Goal: Information Seeking & Learning: Learn about a topic

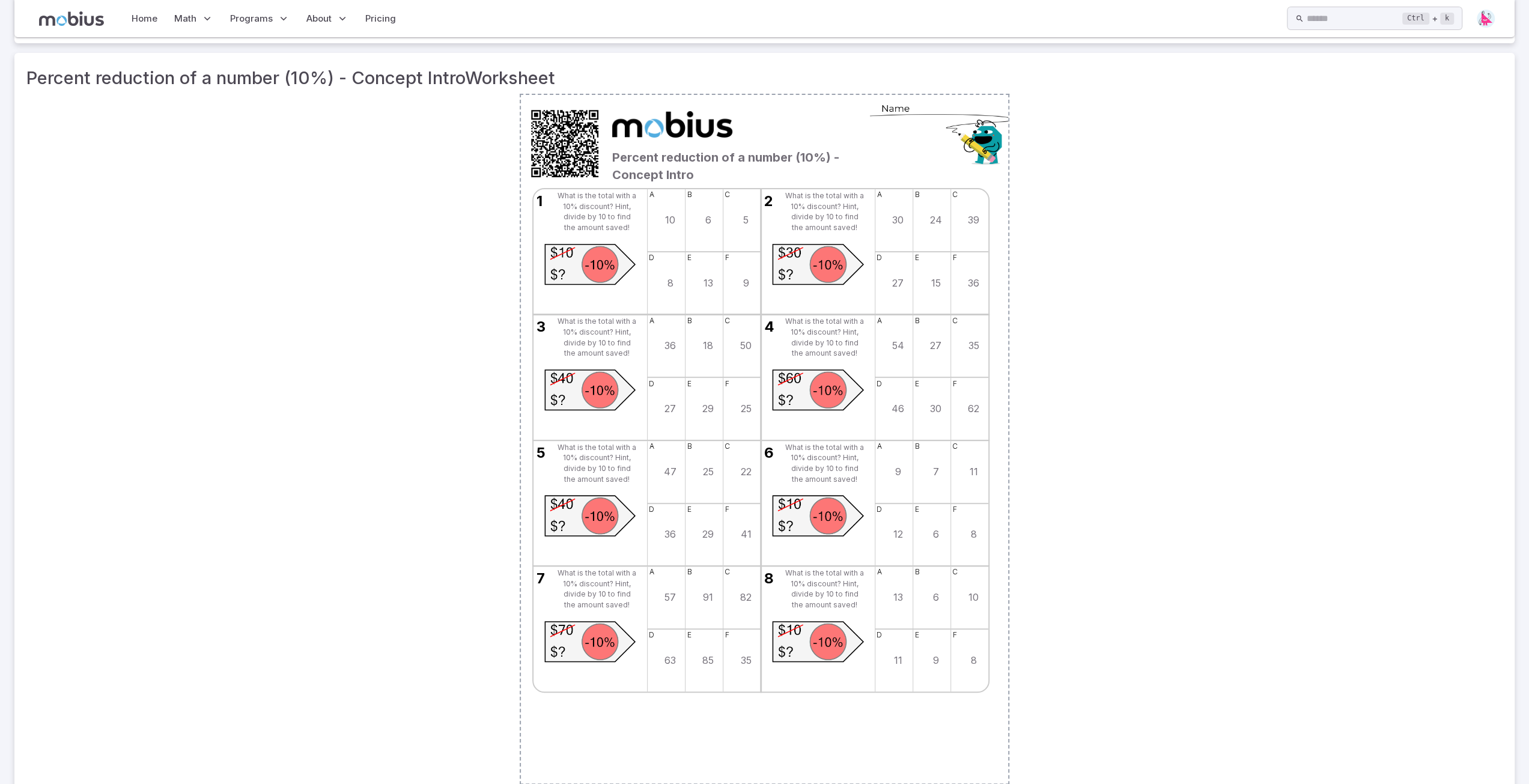
scroll to position [180, 0]
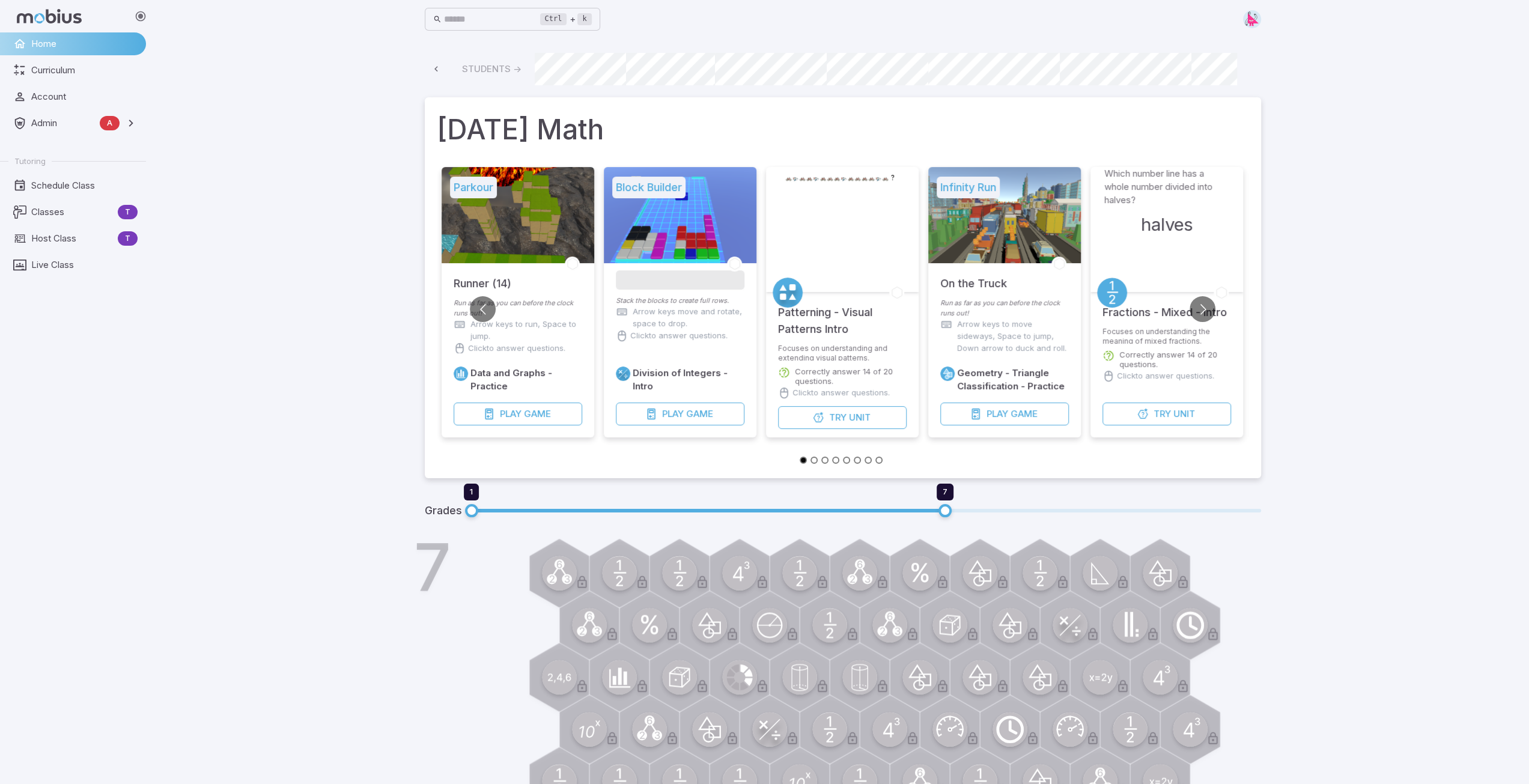
scroll to position [0, 694]
